Goal: Information Seeking & Learning: Learn about a topic

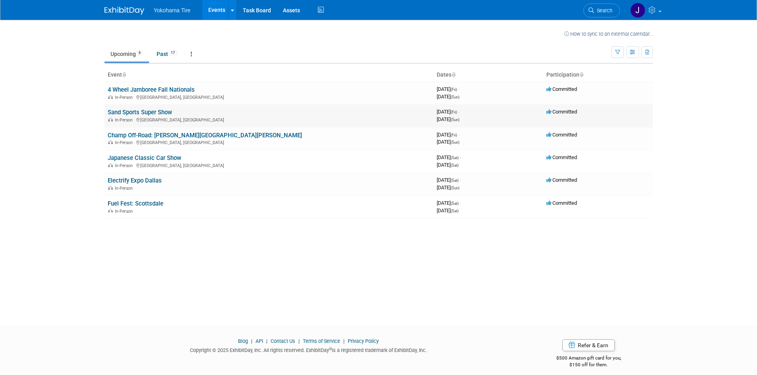
click at [161, 109] on link "Sand Sports Super Show" at bounding box center [140, 112] width 64 height 7
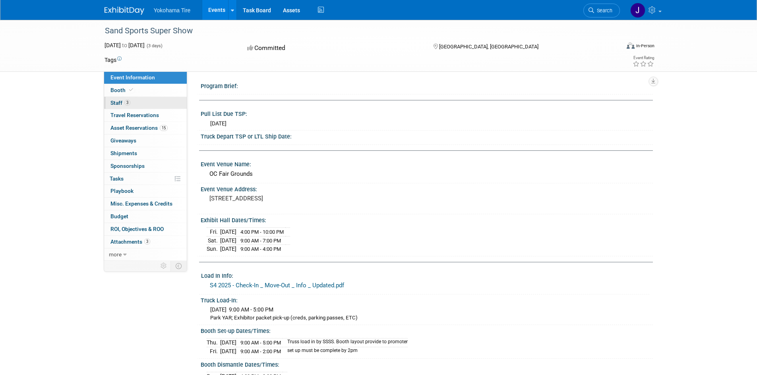
click at [122, 99] on link "3 Staff 3" at bounding box center [145, 103] width 83 height 12
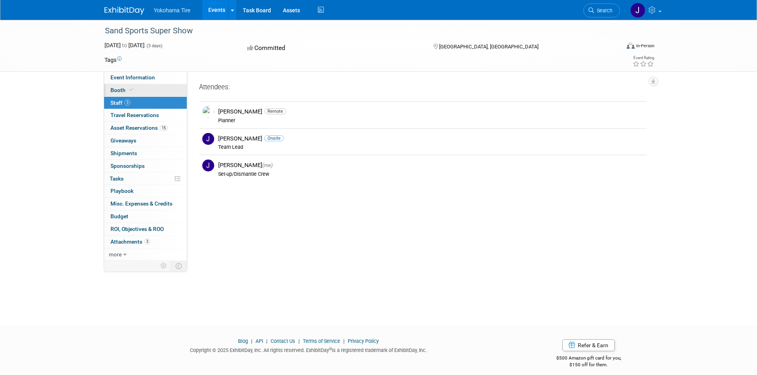
click at [128, 89] on span at bounding box center [131, 90] width 7 height 6
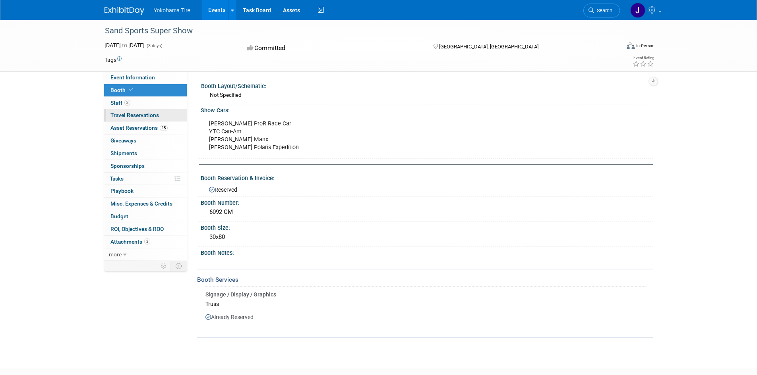
click at [123, 114] on span "Travel Reservations 0" at bounding box center [134, 115] width 48 height 6
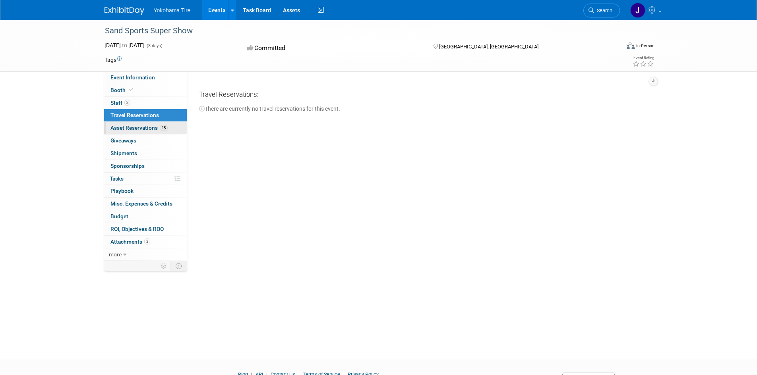
click at [125, 125] on span "Asset Reservations 15" at bounding box center [138, 128] width 57 height 6
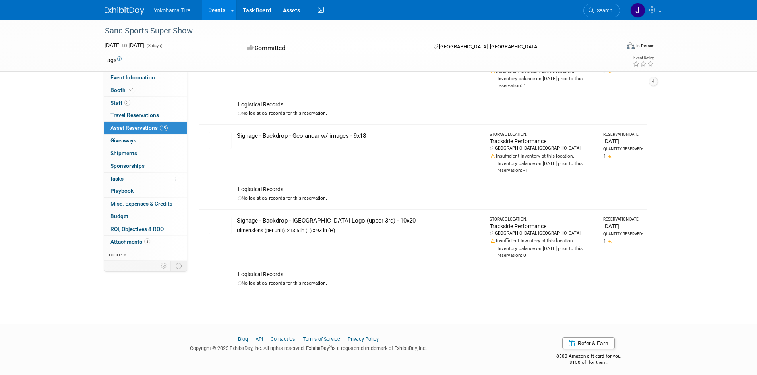
scroll to position [1033, 0]
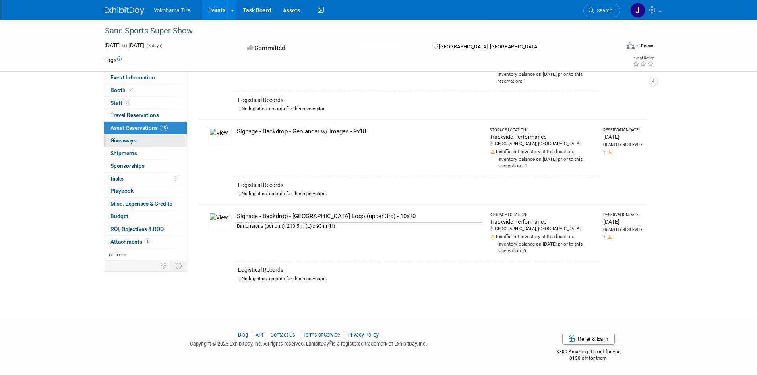
click at [126, 139] on span "Giveaways 0" at bounding box center [123, 140] width 26 height 6
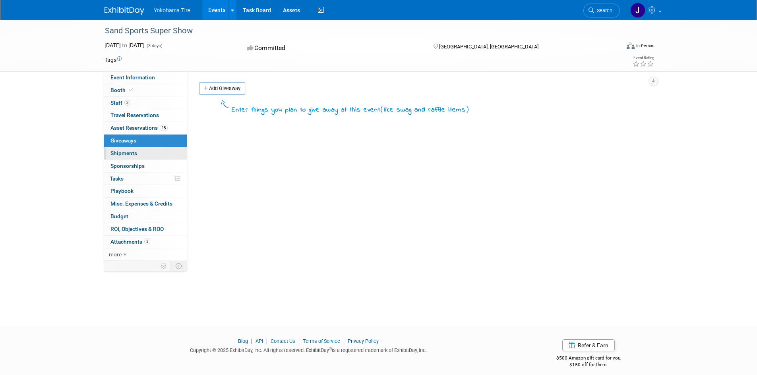
click at [122, 154] on span "Shipments 0" at bounding box center [123, 153] width 27 height 6
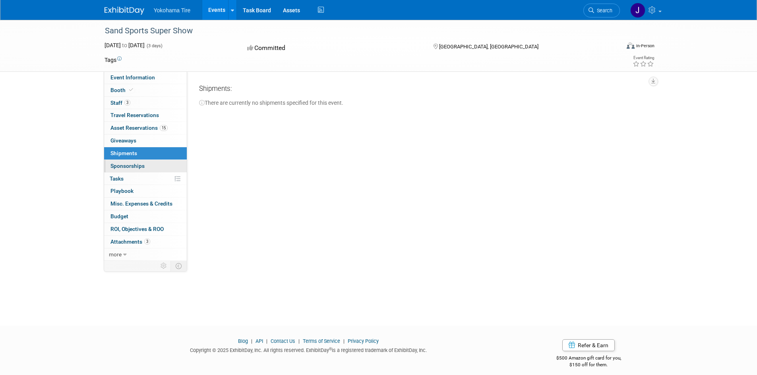
click at [125, 163] on span "Sponsorships 0" at bounding box center [127, 166] width 34 height 6
click at [128, 176] on link "0% Tasks 0%" at bounding box center [145, 179] width 83 height 12
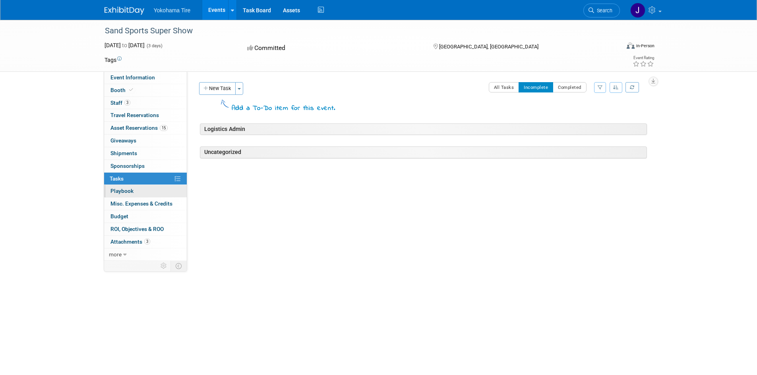
click at [133, 191] on span "Playbook 0" at bounding box center [121, 191] width 23 height 6
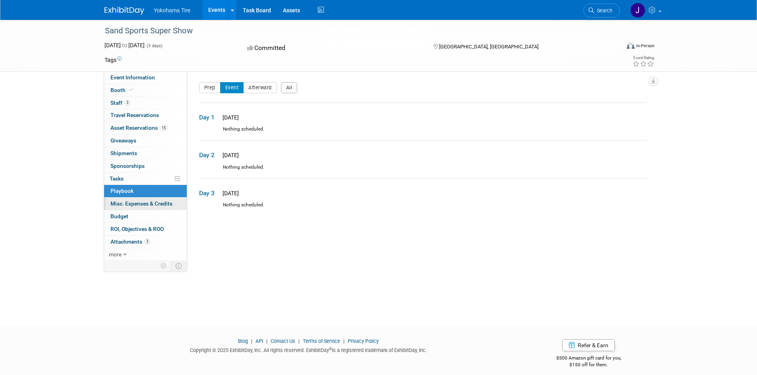
click at [135, 203] on span "Misc. Expenses & Credits 0" at bounding box center [141, 204] width 62 height 6
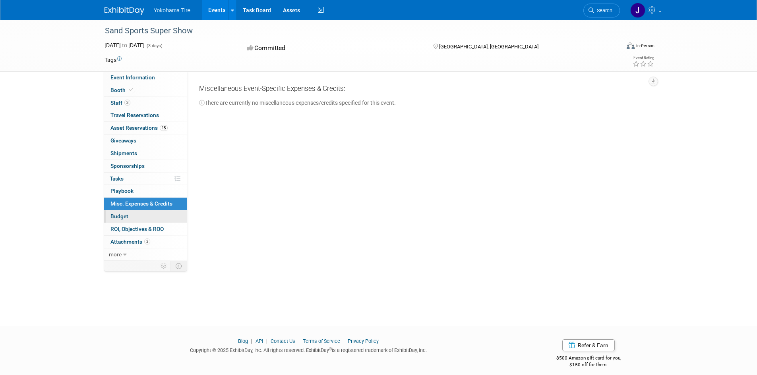
click at [135, 215] on link "Budget" at bounding box center [145, 217] width 83 height 12
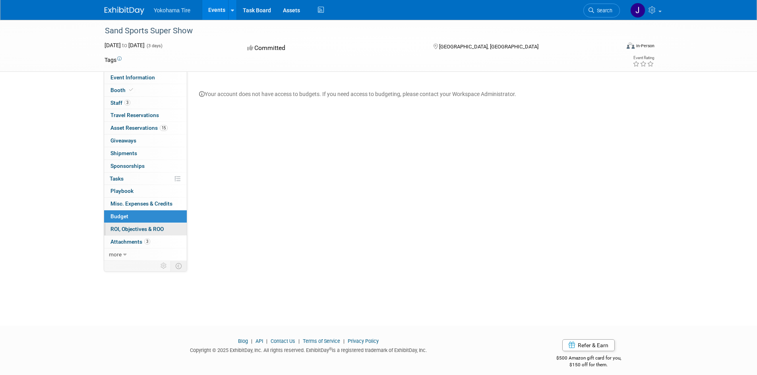
click at [140, 228] on span "ROI, Objectives & ROO 0" at bounding box center [136, 229] width 53 height 6
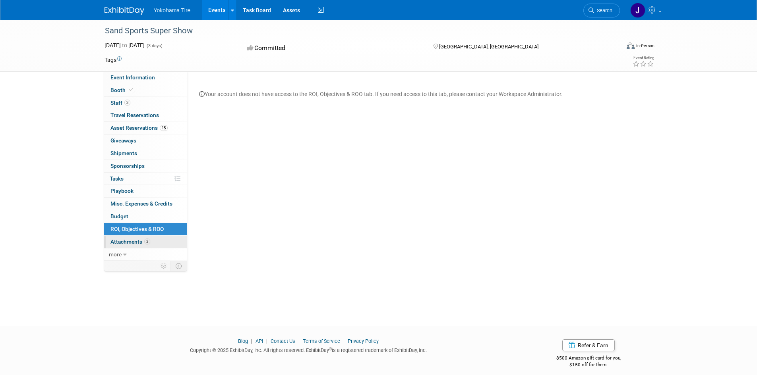
click at [139, 239] on span "Attachments 3" at bounding box center [130, 242] width 40 height 6
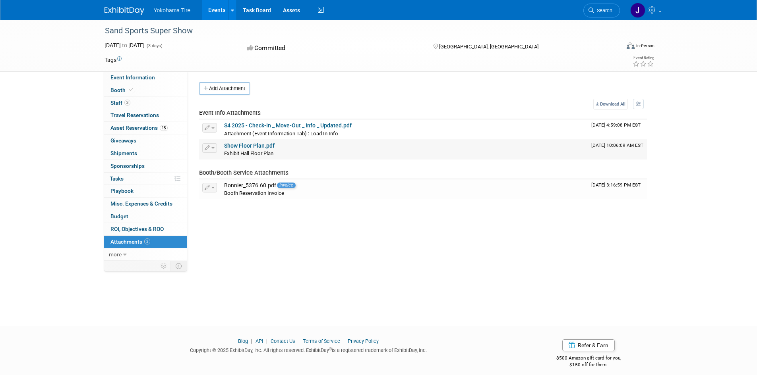
click at [253, 144] on link "Show Floor Plan.pdf" at bounding box center [249, 146] width 50 height 6
click at [257, 126] on link "S4 2025 - Check-In _ Move-Out _ Info _ Updated.pdf" at bounding box center [288, 125] width 128 height 6
click at [240, 145] on link "Show Floor Plan.pdf" at bounding box center [249, 146] width 50 height 6
click at [261, 123] on link "S4 2025 - Check-In _ Move-Out _ Info _ Updated.pdf" at bounding box center [288, 125] width 128 height 6
